Goal: Use online tool/utility: Use online tool/utility

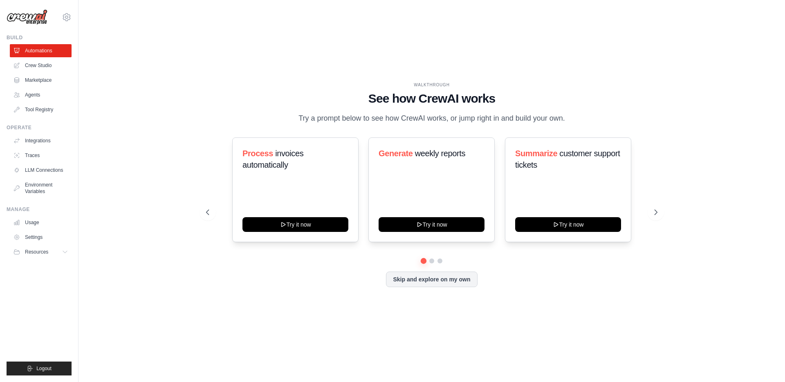
click at [400, 49] on div "WALKTHROUGH See how [PERSON_NAME] works Try a prompt below to see how [PERSON_N…" at bounding box center [432, 190] width 680 height 365
click at [260, 43] on div "WALKTHROUGH See how [PERSON_NAME] works Try a prompt below to see how [PERSON_N…" at bounding box center [432, 190] width 680 height 365
click at [237, 46] on div "WALKTHROUGH See how [PERSON_NAME] works Try a prompt below to see how [PERSON_N…" at bounding box center [432, 190] width 680 height 365
click at [315, 61] on div "WALKTHROUGH See how [PERSON_NAME] works Try a prompt below to see how [PERSON_N…" at bounding box center [432, 190] width 680 height 365
click at [38, 65] on link "Crew Studio" at bounding box center [42, 65] width 62 height 13
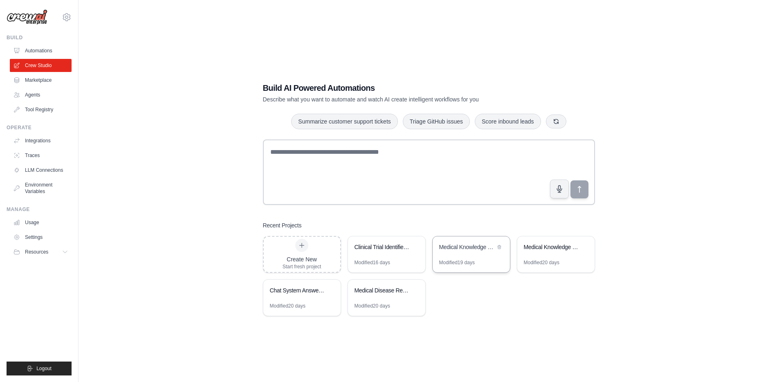
click at [470, 251] on div "Medical Knowledge Graph Builder" at bounding box center [467, 248] width 56 height 10
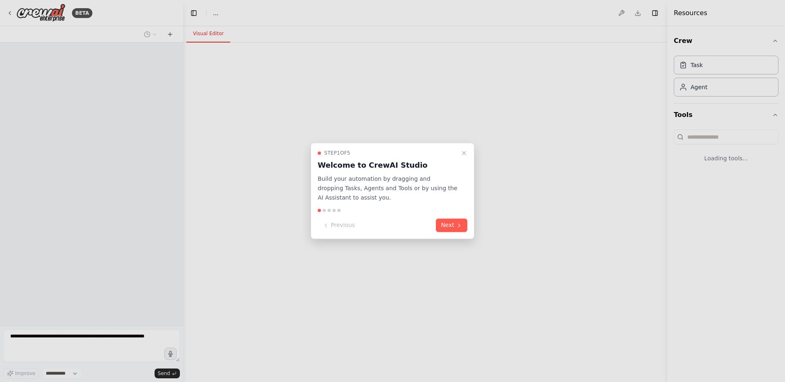
select select "****"
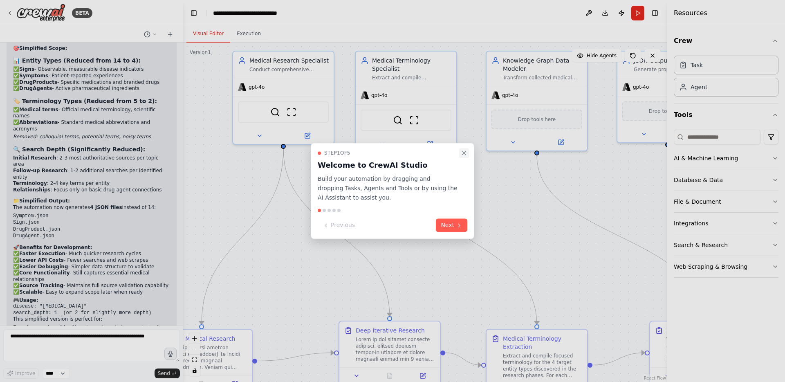
scroll to position [4914, 0]
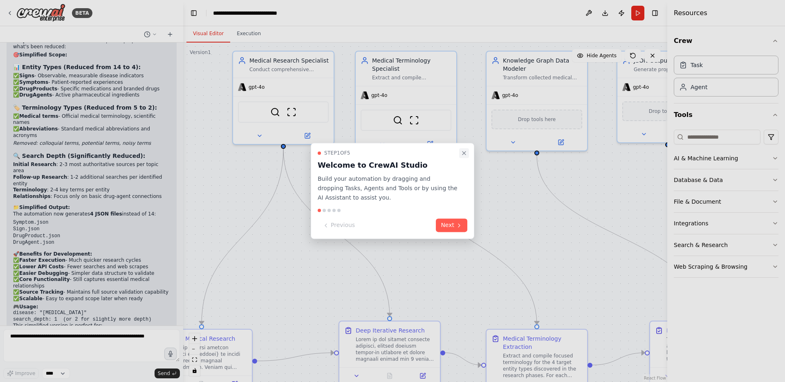
click at [464, 154] on icon "Close walkthrough" at bounding box center [464, 153] width 7 height 7
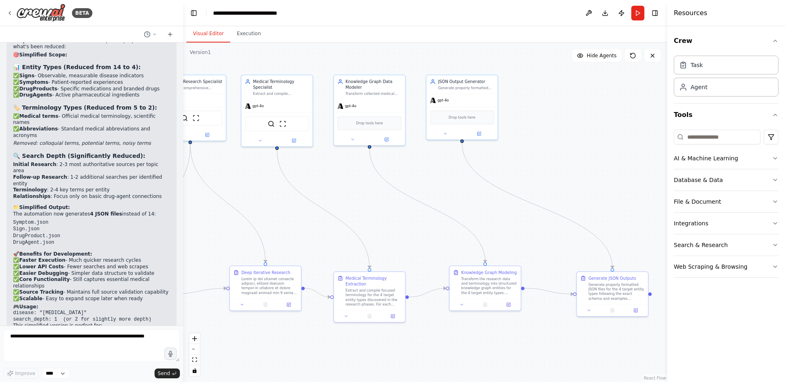
drag, startPoint x: 559, startPoint y: 224, endPoint x: 420, endPoint y: 209, distance: 140.2
click at [420, 209] on div ".deletable-edge-delete-btn { width: 20px; height: 20px; border: 0px solid #ffff…" at bounding box center [425, 212] width 484 height 339
drag, startPoint x: 316, startPoint y: 208, endPoint x: 451, endPoint y: 200, distance: 134.7
click at [451, 200] on div ".deletable-edge-delete-btn { width: 20px; height: 20px; border: 0px solid #ffff…" at bounding box center [425, 212] width 484 height 339
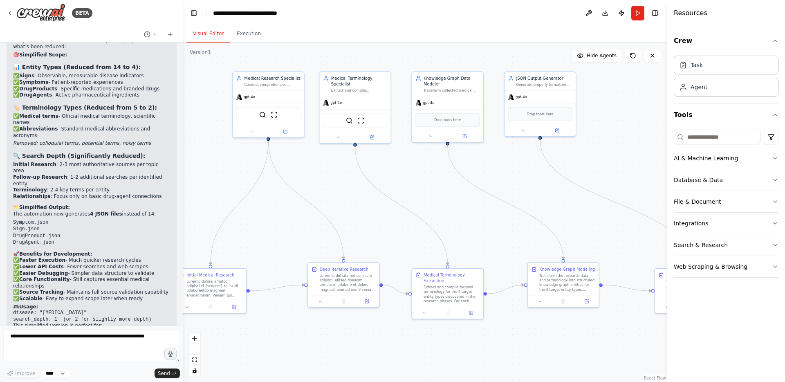
drag, startPoint x: 349, startPoint y: 199, endPoint x: 426, endPoint y: 196, distance: 77.7
click at [426, 196] on div ".deletable-edge-delete-btn { width: 20px; height: 20px; border: 0px solid #ffff…" at bounding box center [425, 212] width 484 height 339
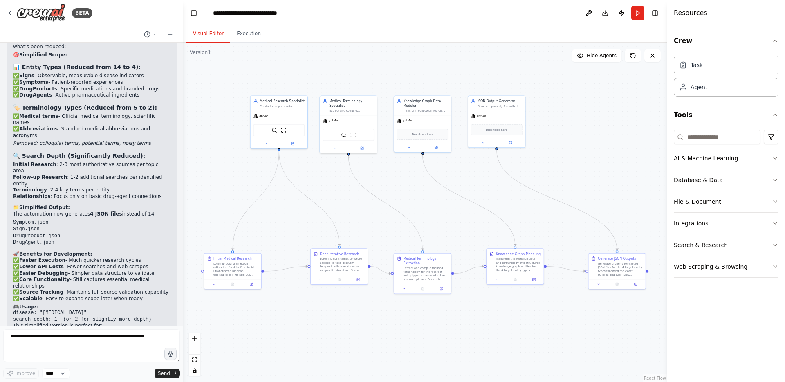
drag, startPoint x: 526, startPoint y: 199, endPoint x: 505, endPoint y: 198, distance: 20.9
click at [505, 198] on div ".deletable-edge-delete-btn { width: 20px; height: 20px; border: 0px solid #ffff…" at bounding box center [425, 212] width 484 height 339
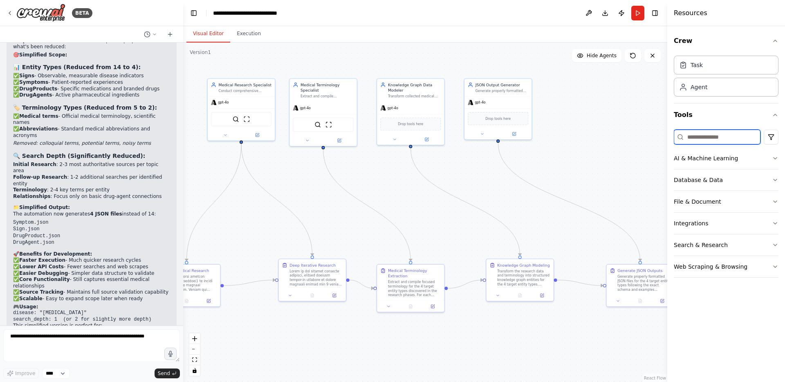
click at [721, 141] on input at bounding box center [717, 137] width 87 height 15
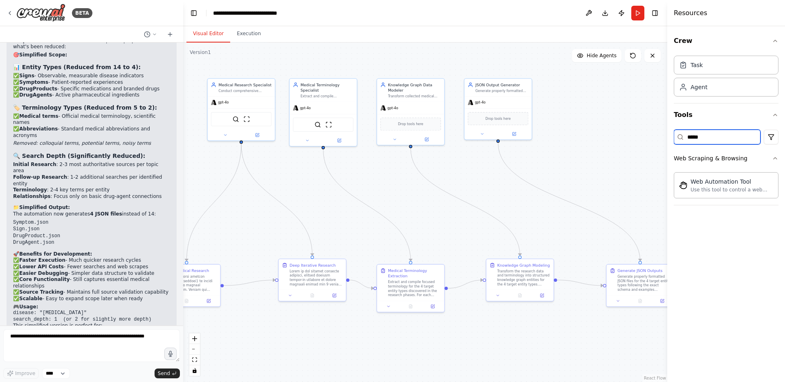
type input "******"
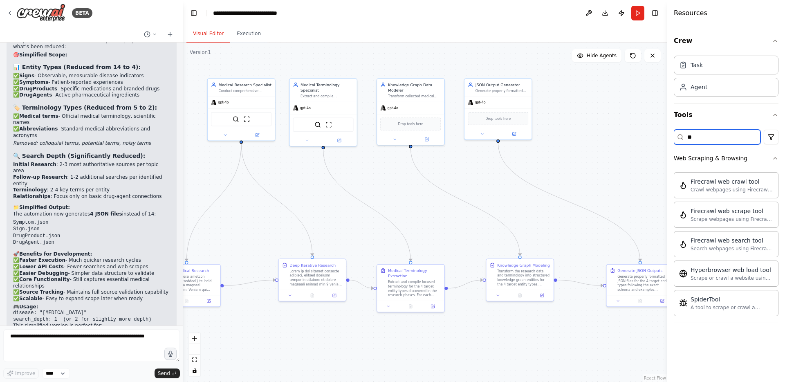
type input "***"
